Goal: Navigation & Orientation: Find specific page/section

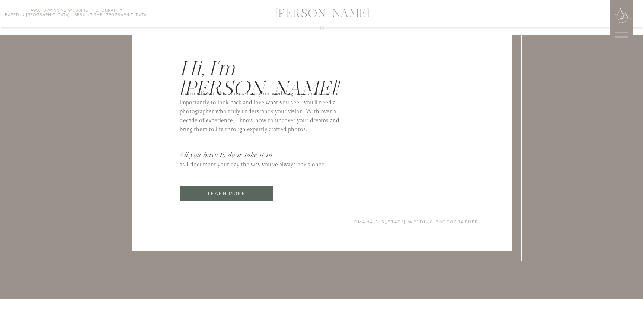
scroll to position [3157, 0]
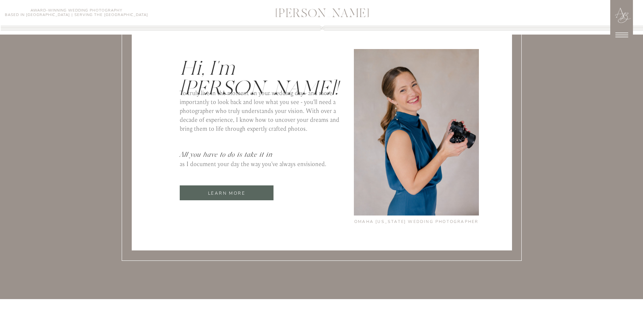
click at [223, 194] on p "learn more" at bounding box center [227, 193] width 94 height 9
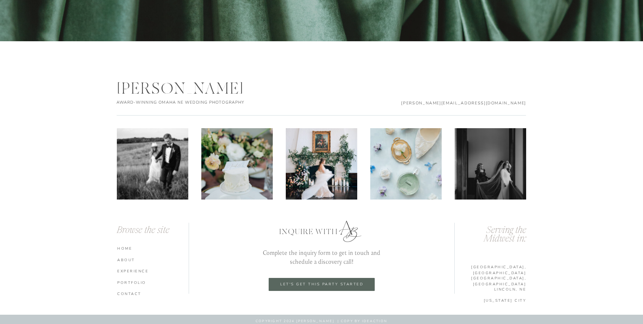
scroll to position [2432, 0]
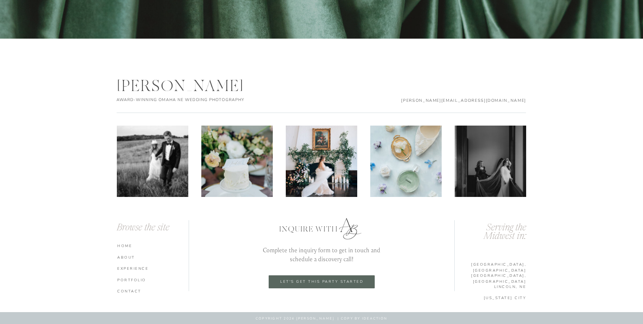
click at [123, 244] on nav "HOME" at bounding box center [153, 245] width 73 height 5
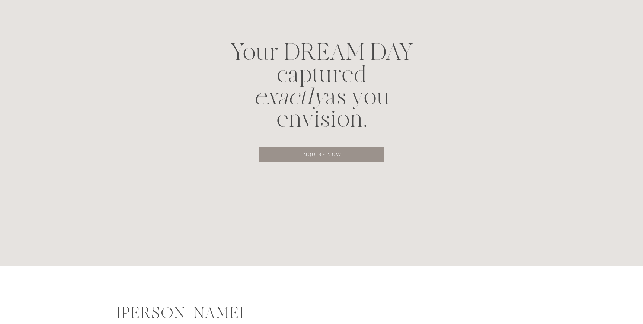
scroll to position [3667, 0]
